Goal: Information Seeking & Learning: Find specific page/section

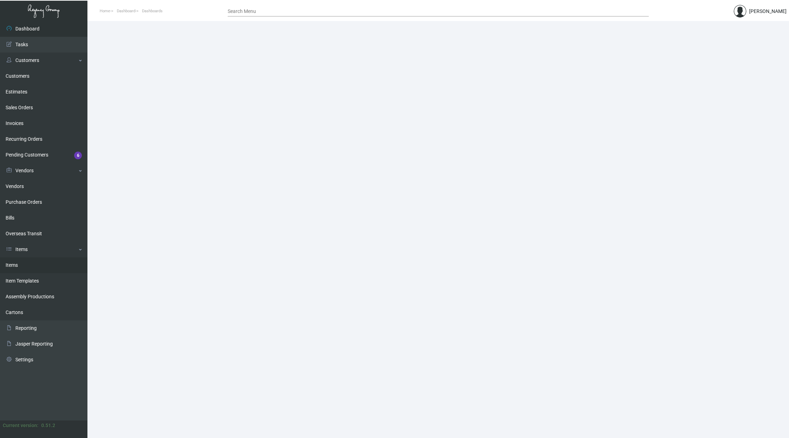
click at [45, 268] on link "Items" at bounding box center [43, 265] width 87 height 16
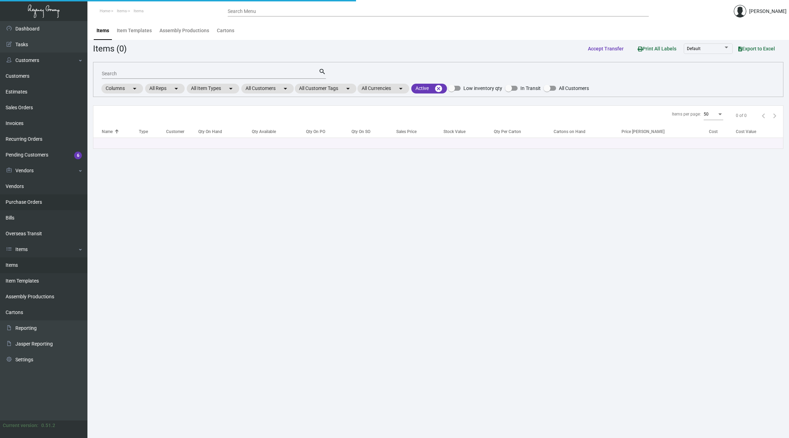
click at [36, 205] on link "Purchase Orders" at bounding box center [43, 202] width 87 height 16
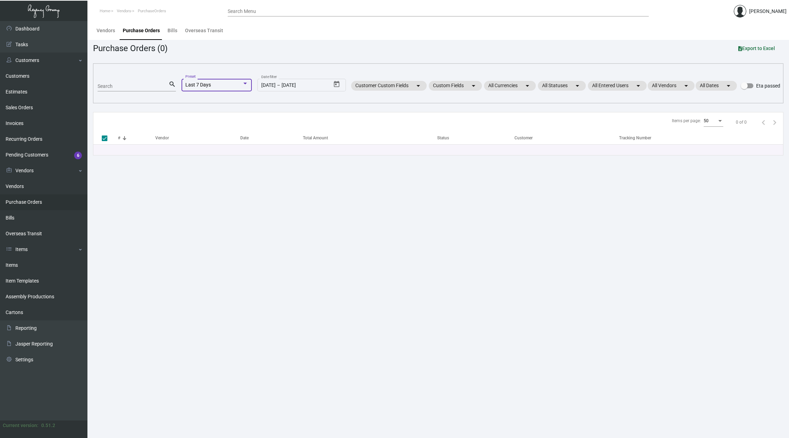
click at [199, 84] on span "Last 7 Days" at bounding box center [198, 85] width 26 height 6
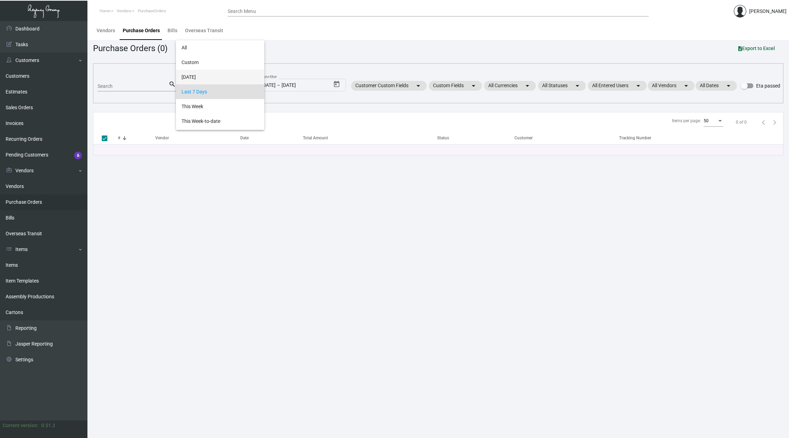
scroll to position [7, 0]
click at [209, 45] on span "All" at bounding box center [220, 41] width 77 height 15
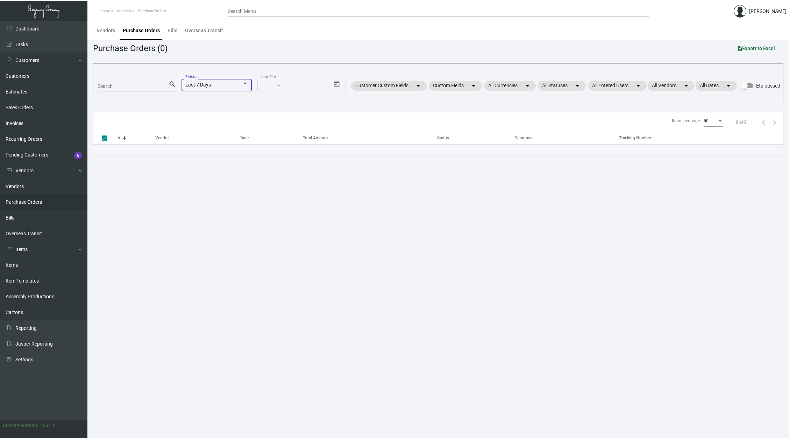
scroll to position [0, 0]
checkbox input "false"
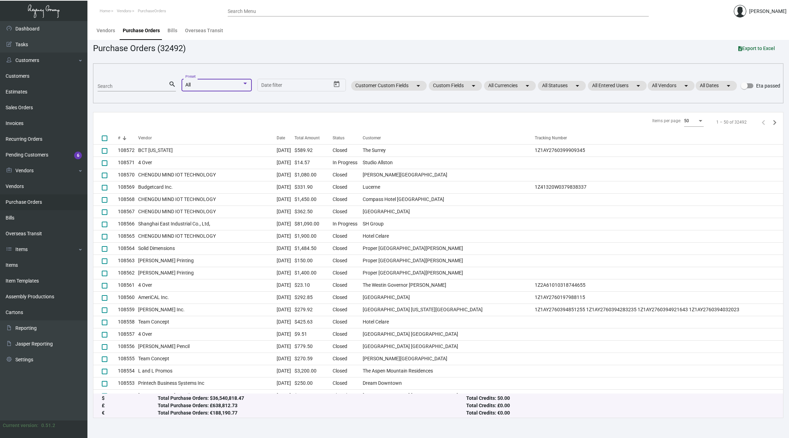
click at [140, 85] on input "Search" at bounding box center [133, 87] width 71 height 6
type input "108335"
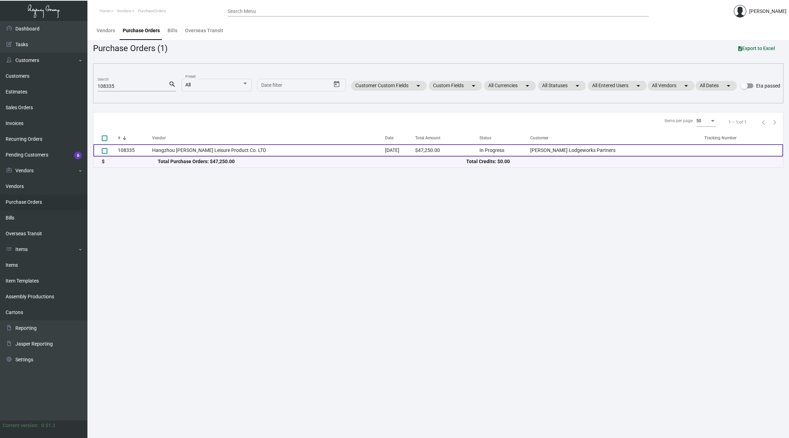
click at [216, 155] on td "Hangzhou [PERSON_NAME] Leisure Product Co. LTD" at bounding box center [268, 150] width 233 height 12
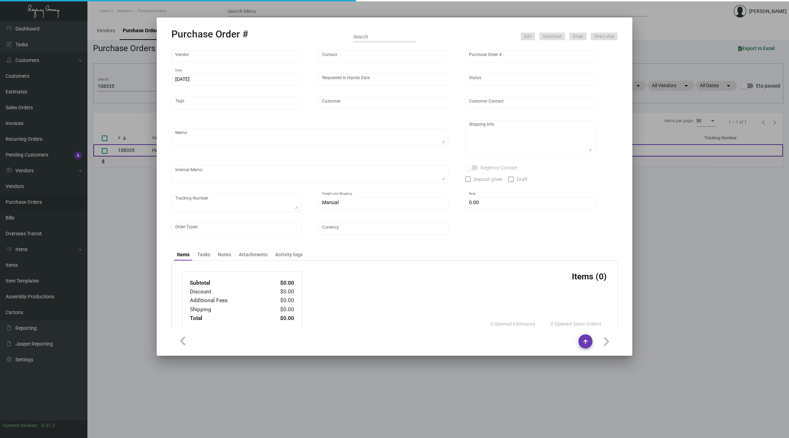
type input "Hangzhou [PERSON_NAME] Leisure Product Co. LTD"
type input "[PERSON_NAME]"
type input "108335"
type input "[DATE]"
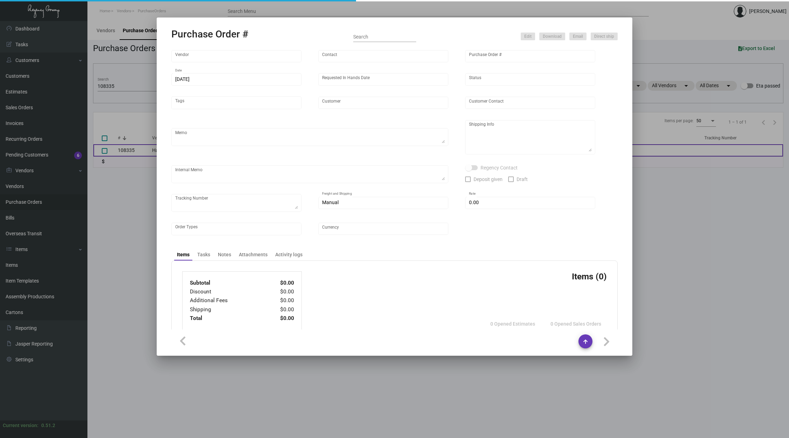
type input "[PERSON_NAME] Lodgeworks Partners"
type textarea "10K per color for the first batch, rest pending shipping instruction"
type textarea "Regency Group NJ - [PERSON_NAME] [STREET_ADDRESS]"
checkbox input "true"
type input "$ 0.00"
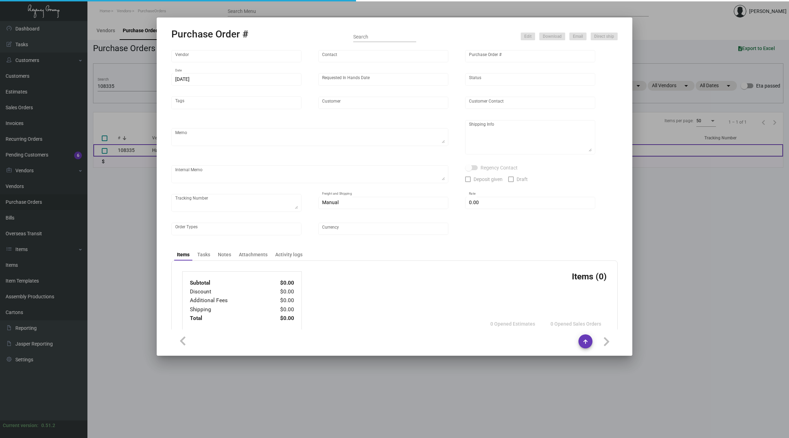
type input "United States Dollar $"
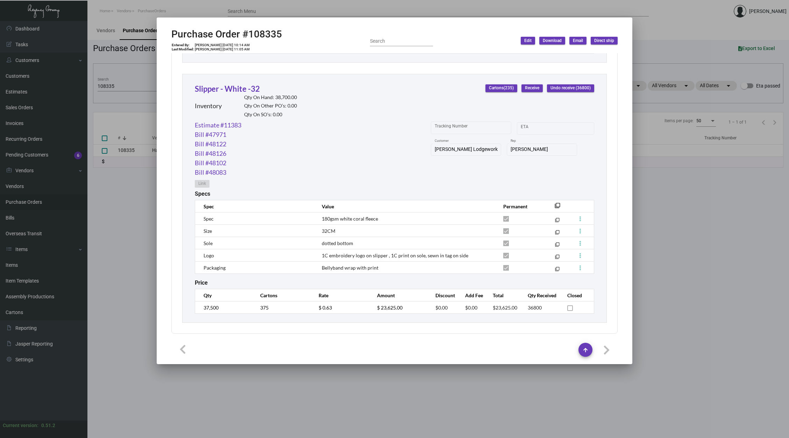
scroll to position [579, 0]
click at [117, 80] on div at bounding box center [394, 219] width 789 height 438
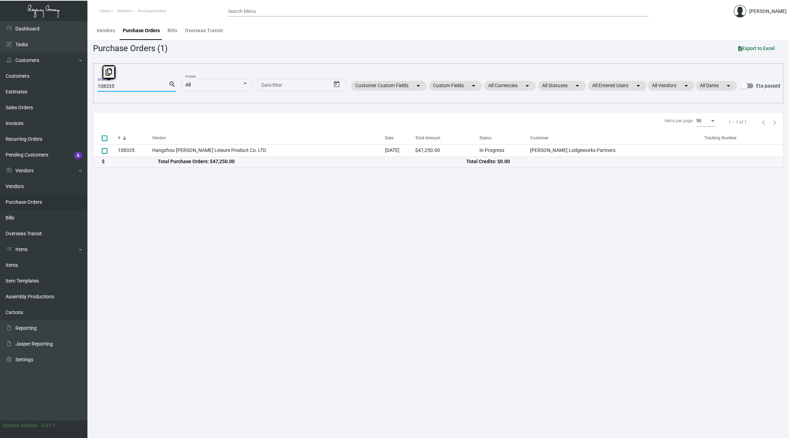
drag, startPoint x: 117, startPoint y: 85, endPoint x: 103, endPoint y: 86, distance: 13.7
click at [103, 86] on input "108335" at bounding box center [133, 87] width 71 height 6
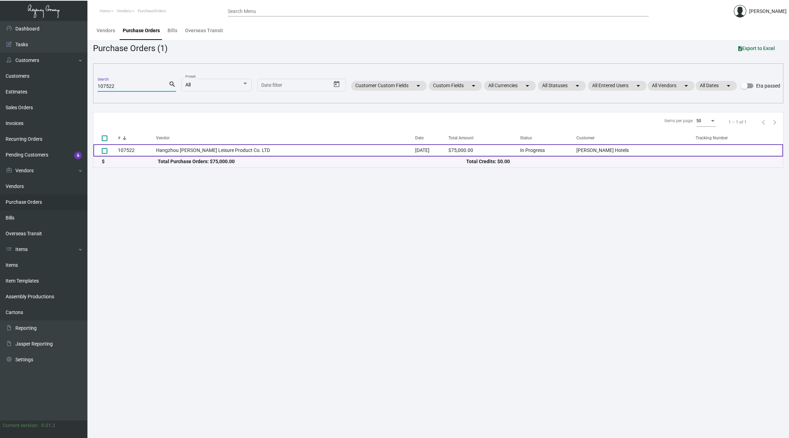
type input "107522"
click at [279, 151] on td "Hangzhou [PERSON_NAME] Leisure Product Co. LTD" at bounding box center [285, 150] width 259 height 12
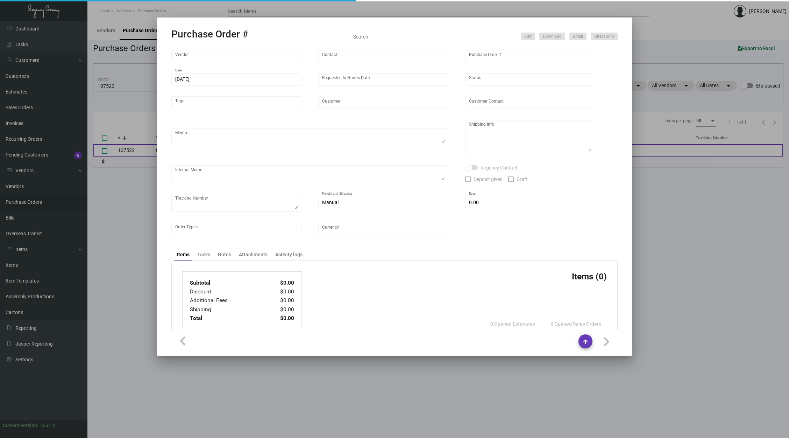
type input "Hangzhou [PERSON_NAME] Leisure Product Co. LTD"
type input "[PERSON_NAME]"
type input "107522"
type input "[DATE]"
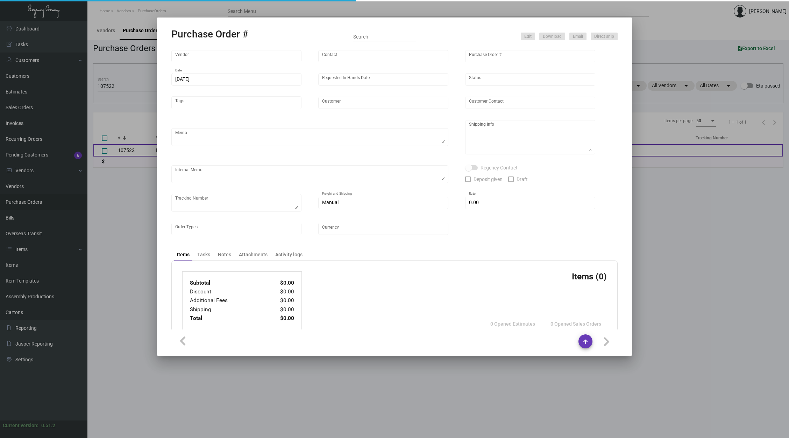
type input "[PERSON_NAME] Hotels"
type textarea "Please ship 20k once the production is complete. Boat to [GEOGRAPHIC_DATA]. For…"
type textarea "Regency Group NJ - [PERSON_NAME] [STREET_ADDRESS]"
checkbox input "true"
type input "$ 0.00"
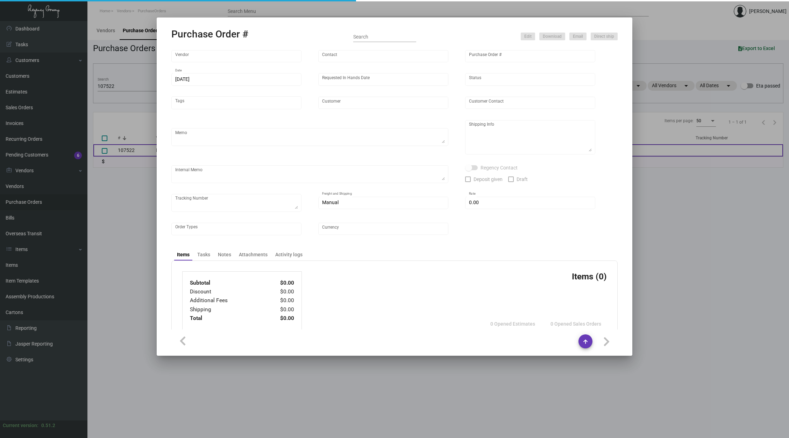
type input "United States Dollar $"
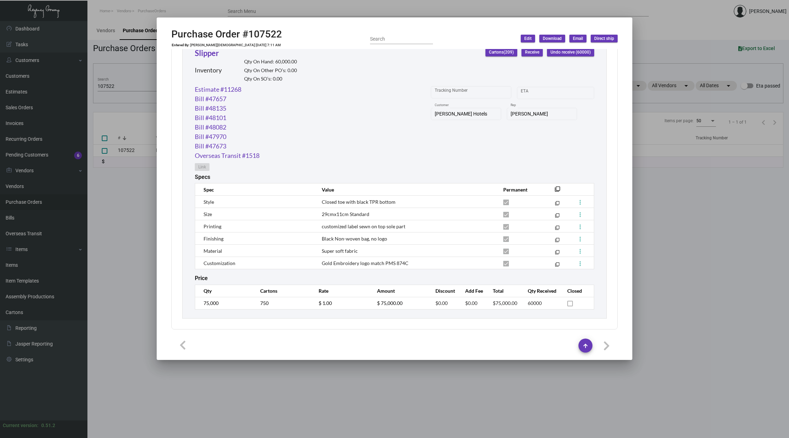
scroll to position [338, 0]
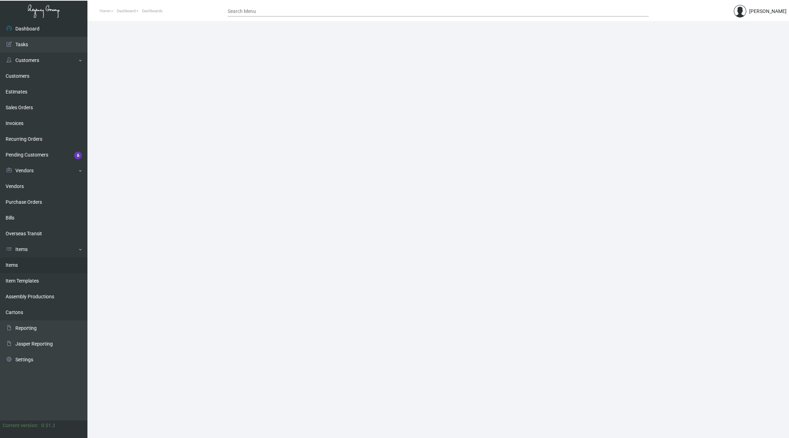
click at [41, 268] on link "Items" at bounding box center [43, 265] width 87 height 16
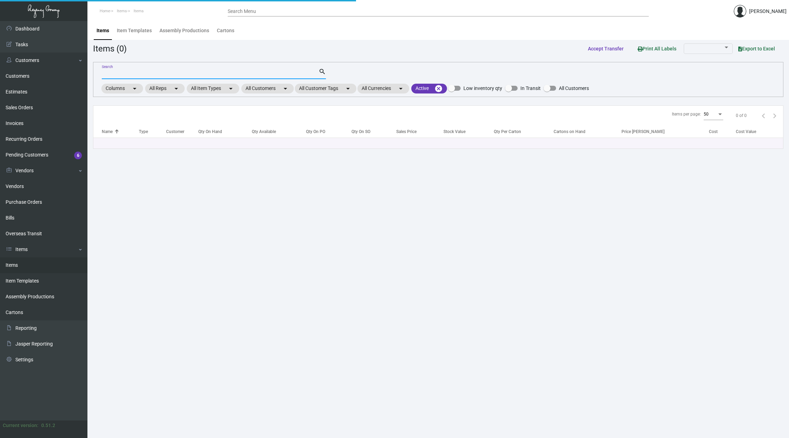
click at [189, 75] on input "Search" at bounding box center [210, 74] width 217 height 6
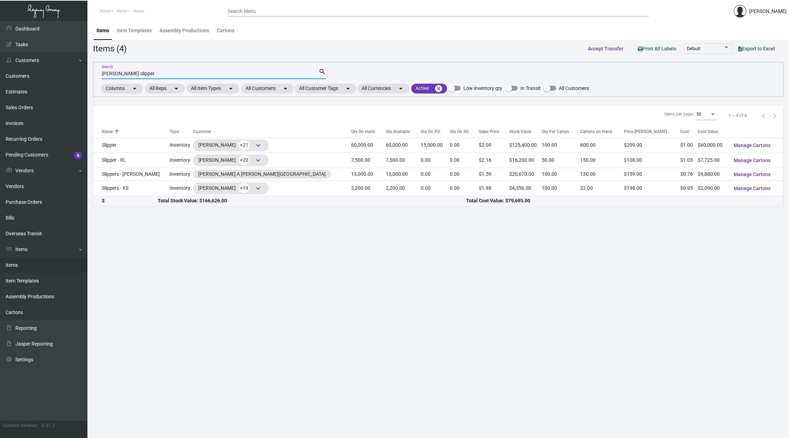
type input "[PERSON_NAME] slipper"
